Goal: Navigation & Orientation: Find specific page/section

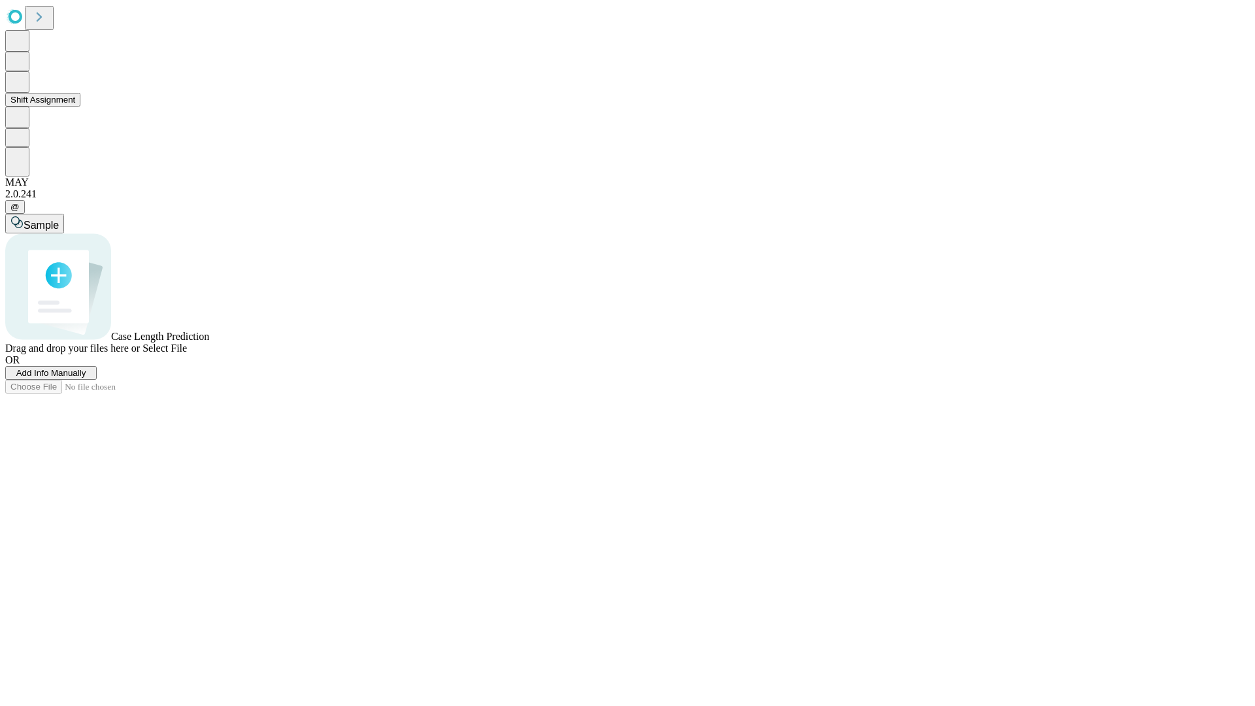
click at [80, 107] on button "Shift Assignment" at bounding box center [42, 100] width 75 height 14
